Goal: Communication & Community: Answer question/provide support

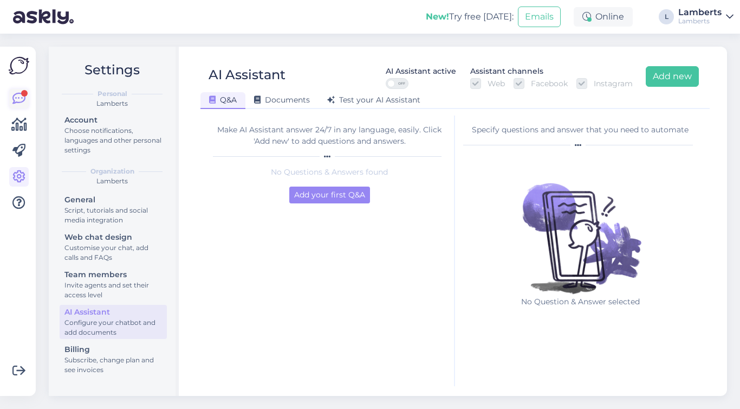
click at [25, 90] on div at bounding box center [24, 93] width 7 height 7
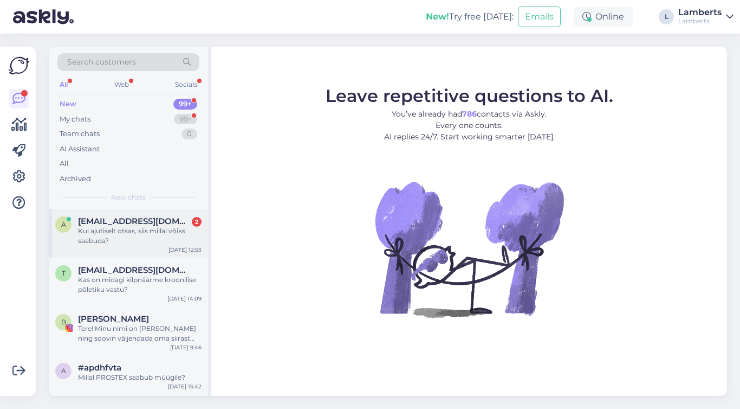
click at [146, 247] on div "a [EMAIL_ADDRESS][DOMAIN_NAME] 2 Kui ajutiselt otsas, siis millal võiks saabuda…" at bounding box center [128, 233] width 159 height 49
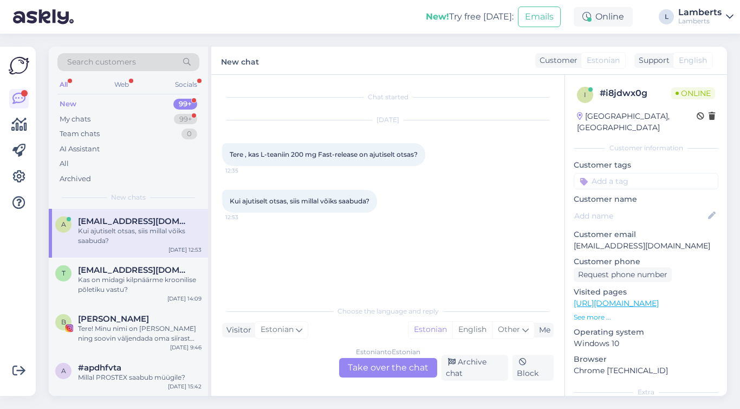
click at [389, 360] on div "Estonian to Estonian Take over the chat" at bounding box center [388, 368] width 98 height 20
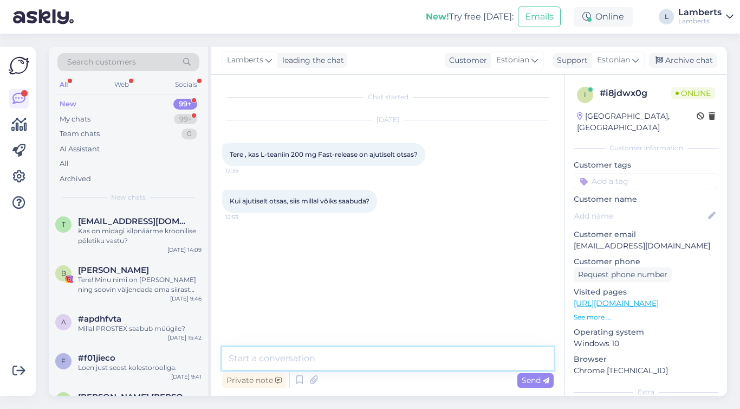
click at [391, 359] on textarea at bounding box center [388, 358] width 332 height 23
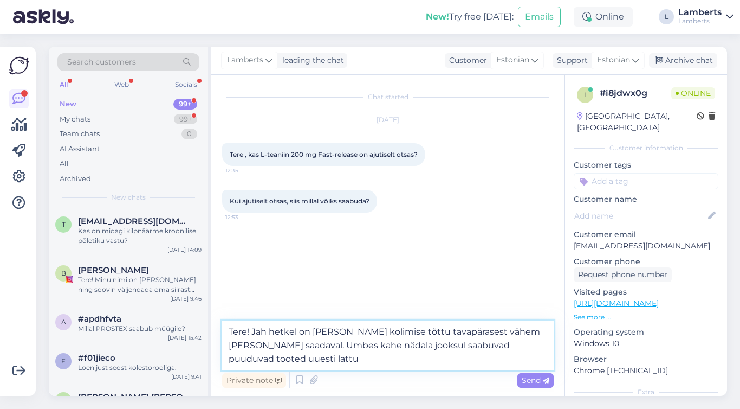
type textarea "Tere! Jah hetkel on [PERSON_NAME] kolimise tõttu tavapärasest vähem [PERSON_NAM…"
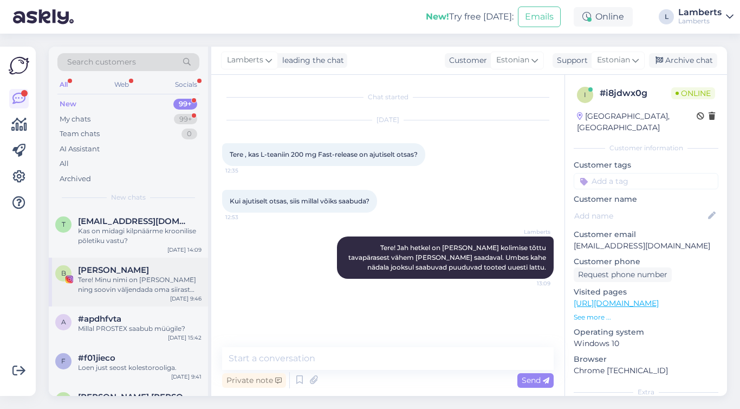
click at [113, 276] on div "Tere! Minu nimi on [PERSON_NAME] ning soovin väljendada oma siirast tunnustust …" at bounding box center [140, 285] width 124 height 20
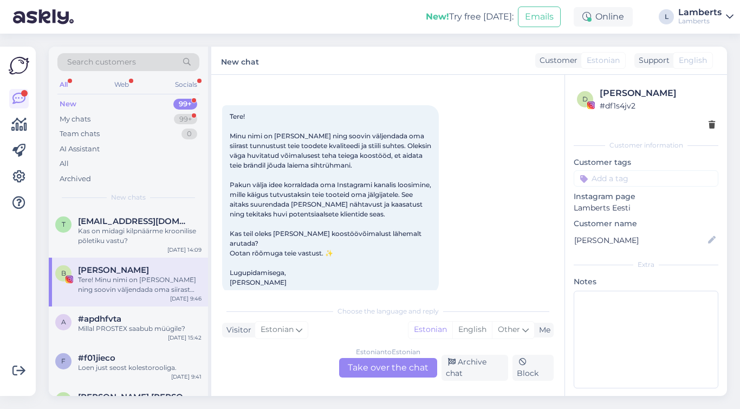
scroll to position [44, 0]
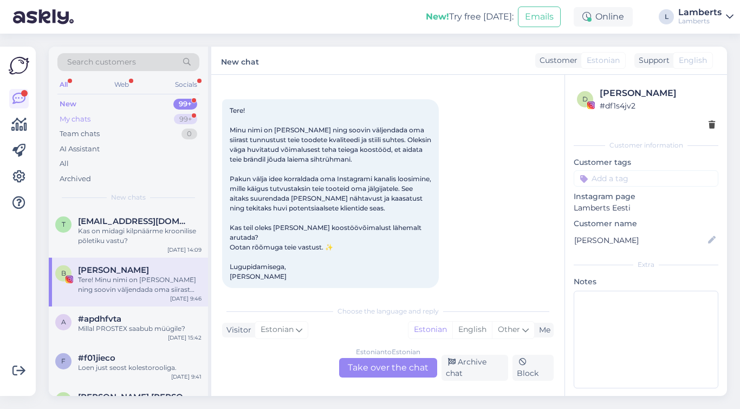
click at [159, 122] on div "My chats 99+" at bounding box center [128, 119] width 142 height 15
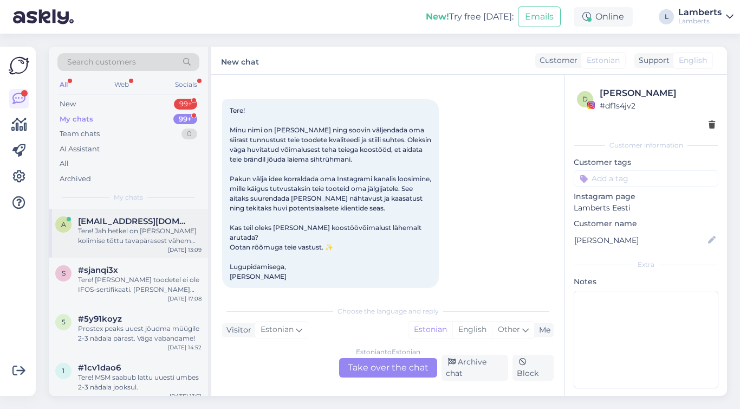
click at [151, 215] on div "a [EMAIL_ADDRESS][DOMAIN_NAME] Tere! Jah hetkel on [PERSON_NAME] kolimise tõttu…" at bounding box center [128, 233] width 159 height 49
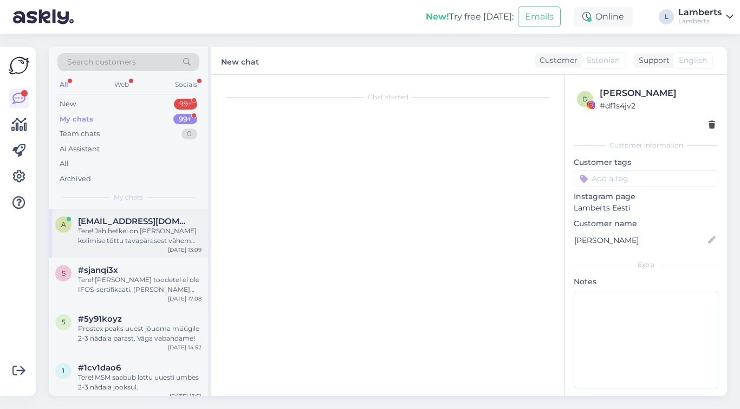
scroll to position [0, 0]
